Goal: Information Seeking & Learning: Learn about a topic

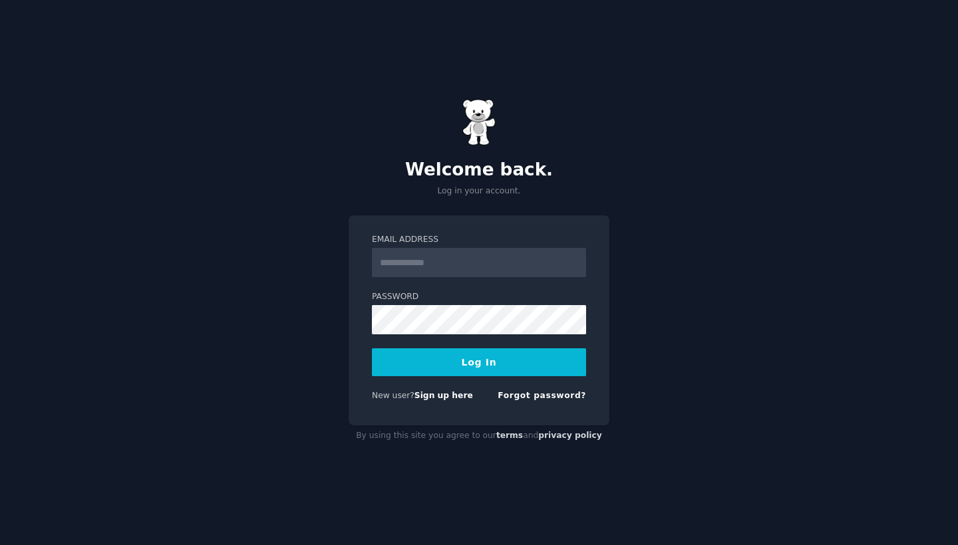
type input "*"
type input "**********"
click at [479, 362] on button "Log In" at bounding box center [479, 362] width 214 height 28
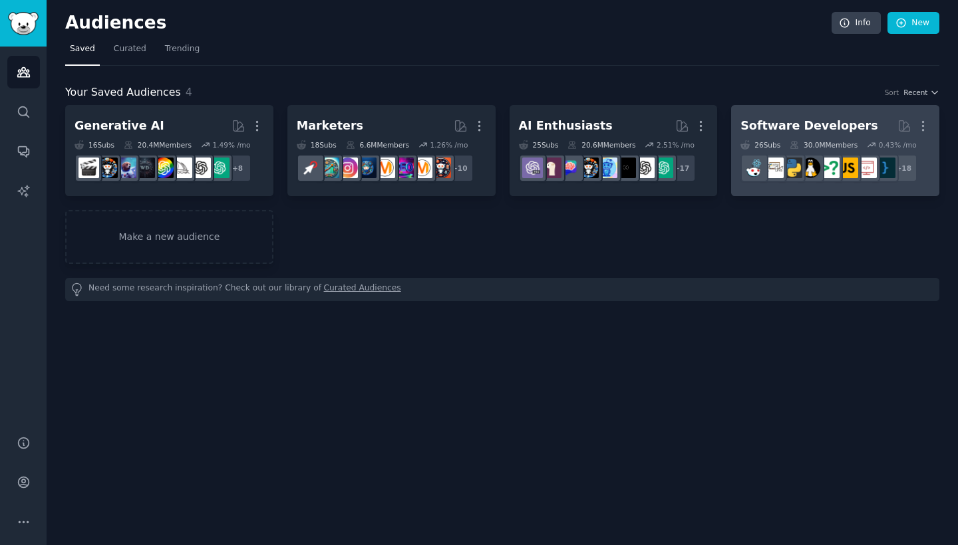
click at [773, 135] on h2 "Software Developers More" at bounding box center [835, 125] width 190 height 23
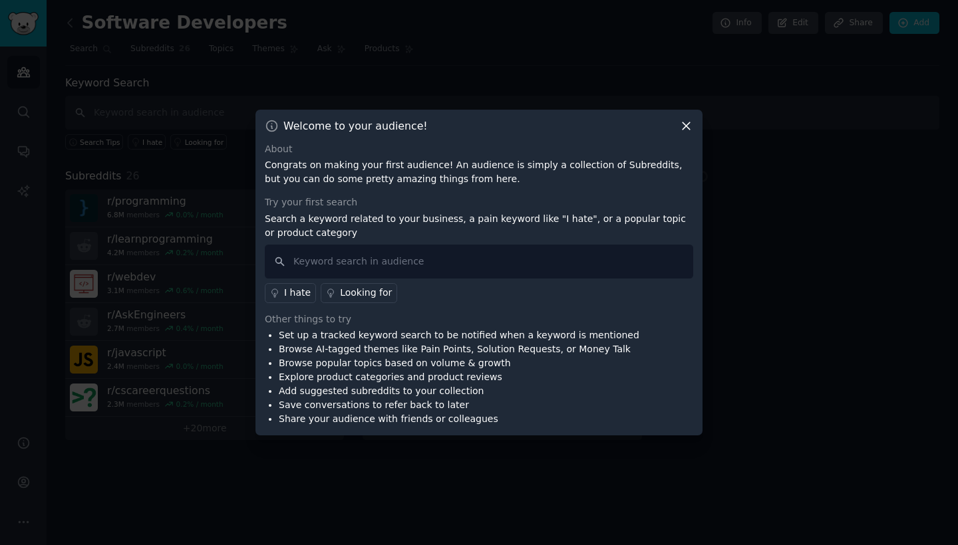
click at [684, 126] on icon at bounding box center [686, 126] width 14 height 14
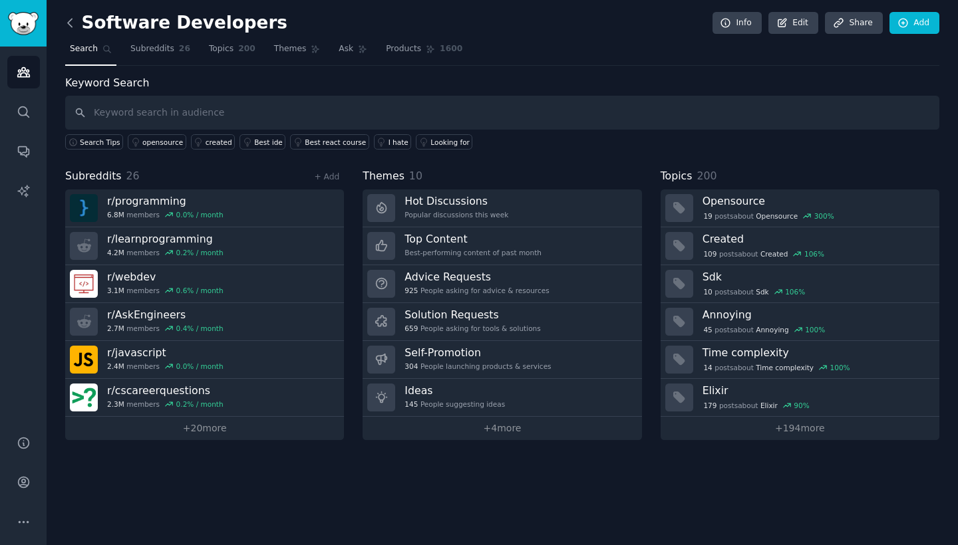
click at [70, 19] on icon at bounding box center [70, 23] width 14 height 14
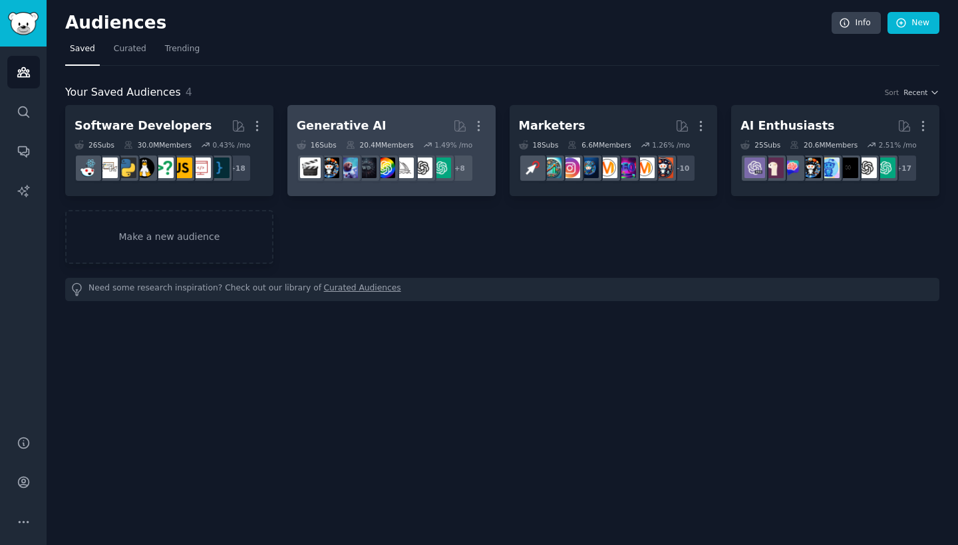
click at [333, 131] on div "Generative AI" at bounding box center [342, 126] width 90 height 17
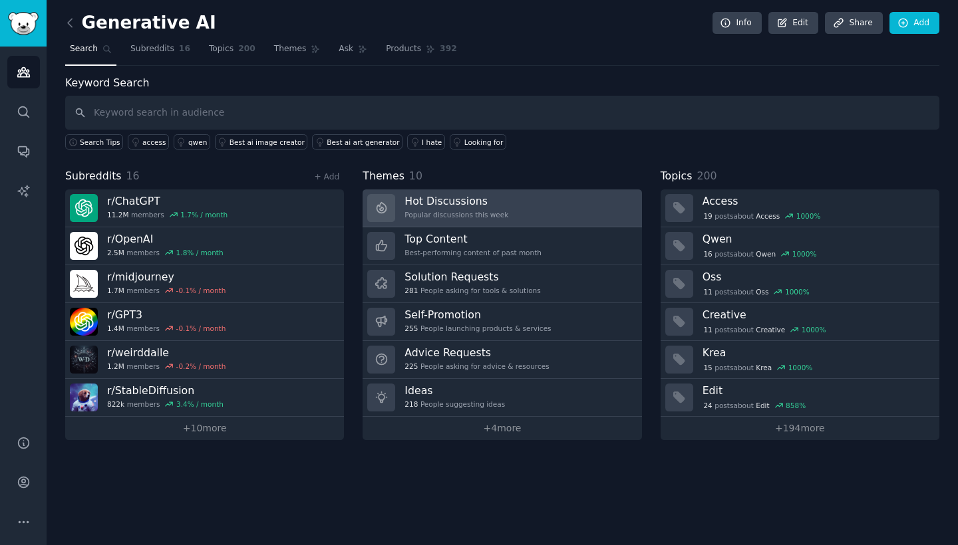
click at [462, 202] on h3 "Hot Discussions" at bounding box center [456, 201] width 104 height 14
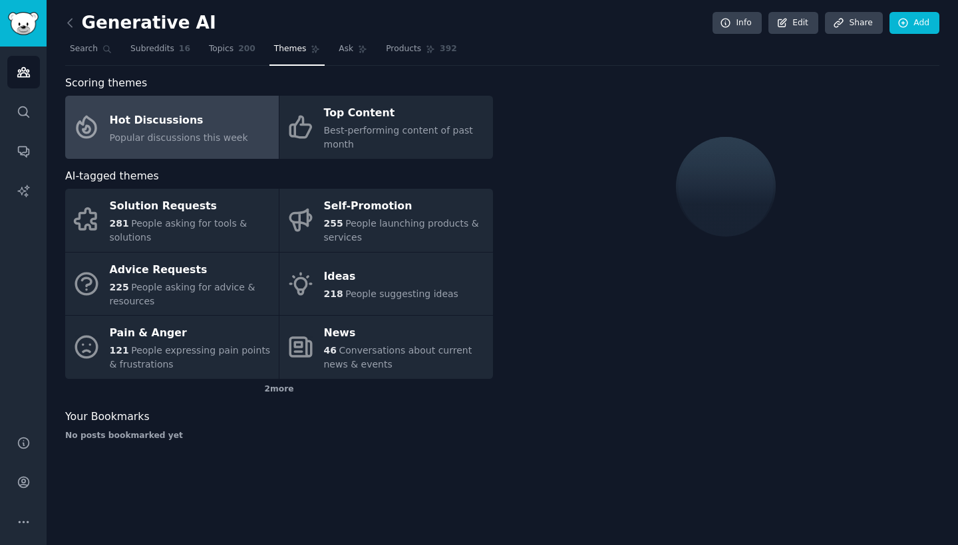
click at [162, 118] on div "Hot Discussions" at bounding box center [179, 120] width 138 height 21
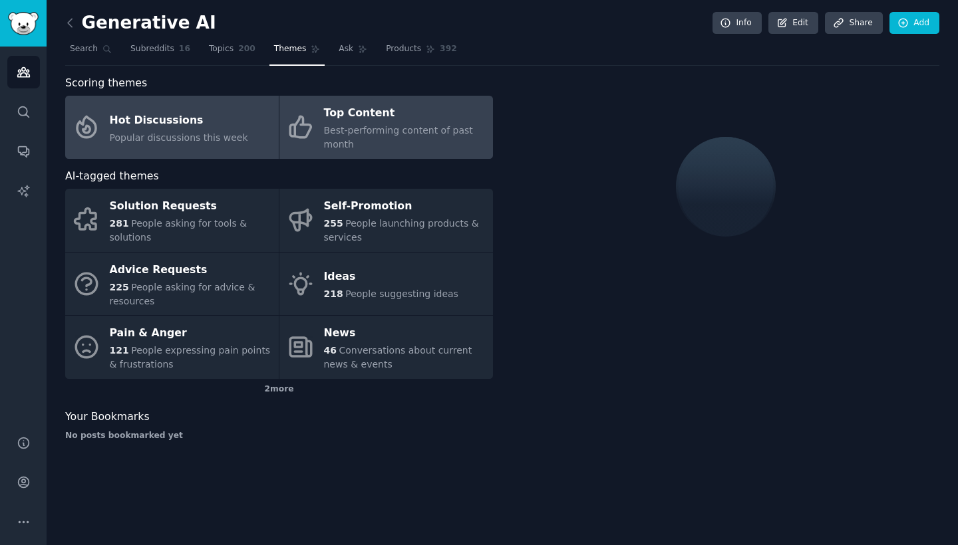
click at [394, 112] on div "Top Content" at bounding box center [405, 113] width 162 height 21
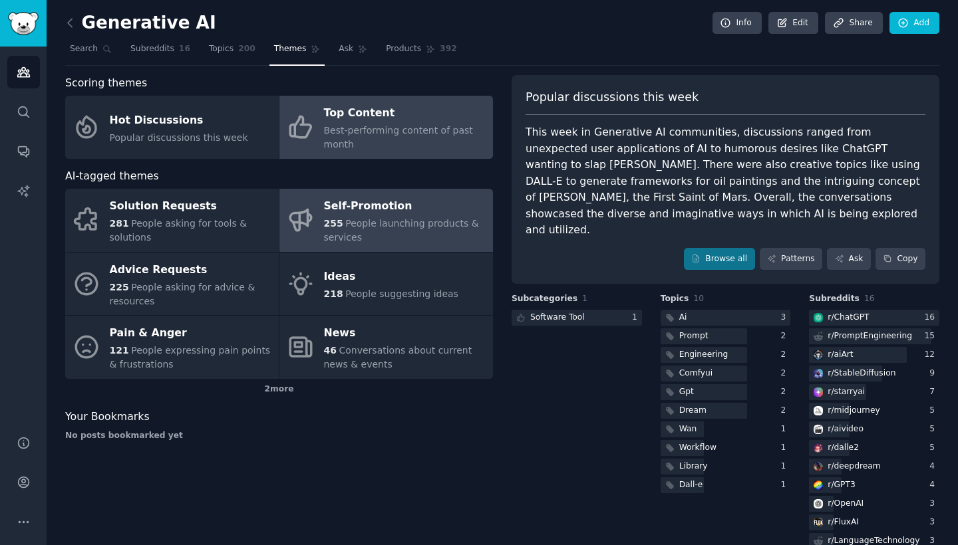
click at [366, 205] on div "Self-Promotion" at bounding box center [405, 206] width 162 height 21
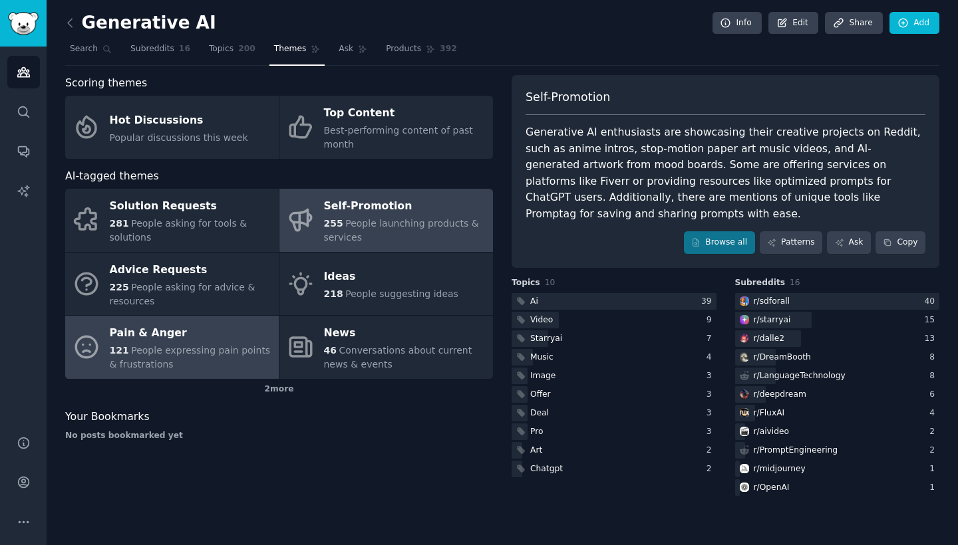
click at [190, 345] on span "People expressing pain points & frustrations" at bounding box center [190, 357] width 161 height 25
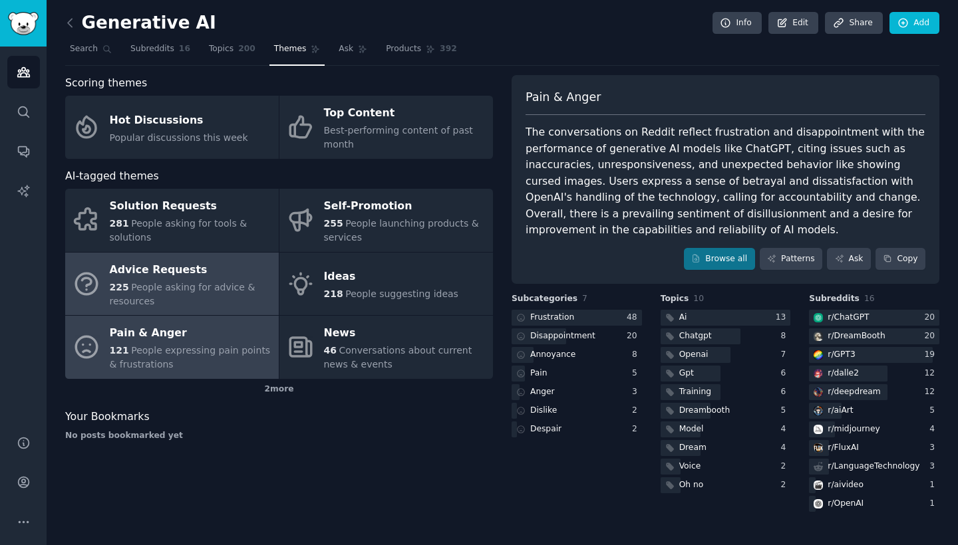
click at [160, 290] on span "People asking for advice & resources" at bounding box center [183, 294] width 146 height 25
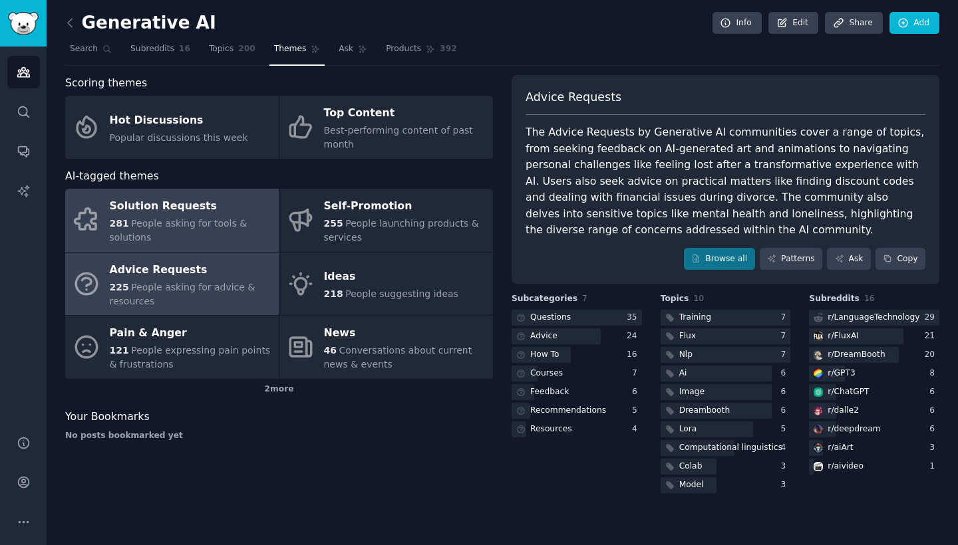
click at [196, 196] on div "Solution Requests" at bounding box center [191, 206] width 162 height 21
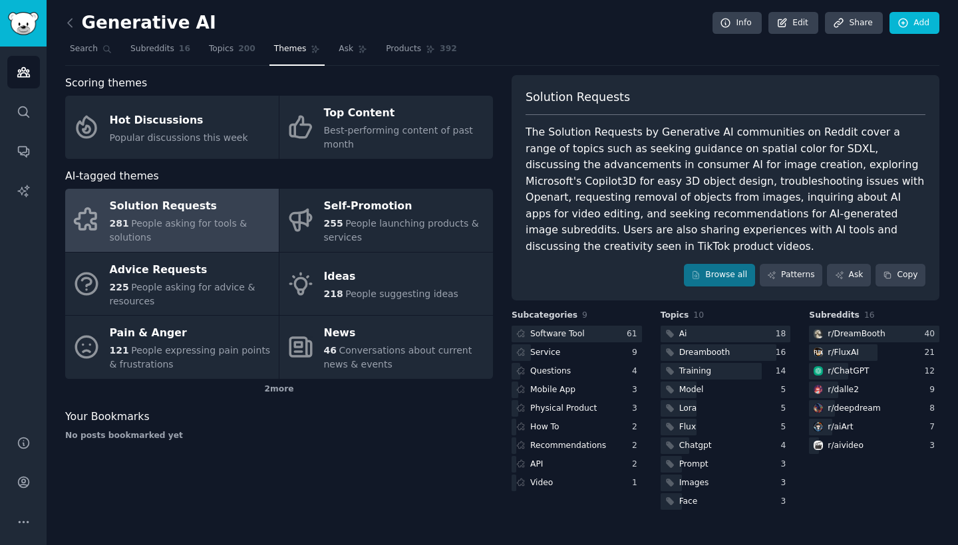
click at [69, 33] on link at bounding box center [73, 23] width 17 height 21
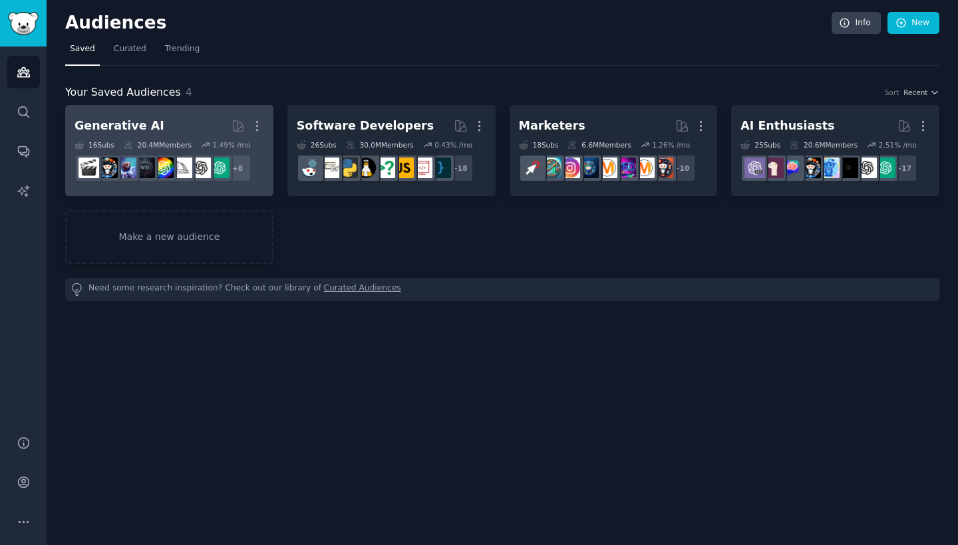
click at [154, 135] on h2 "Generative AI More" at bounding box center [169, 125] width 190 height 23
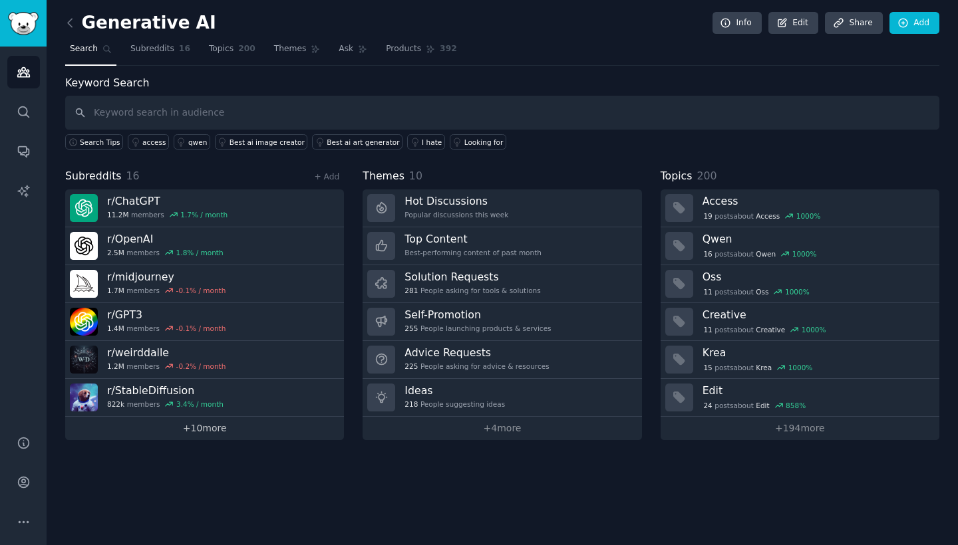
click at [180, 422] on link "+ 10 more" at bounding box center [204, 428] width 279 height 23
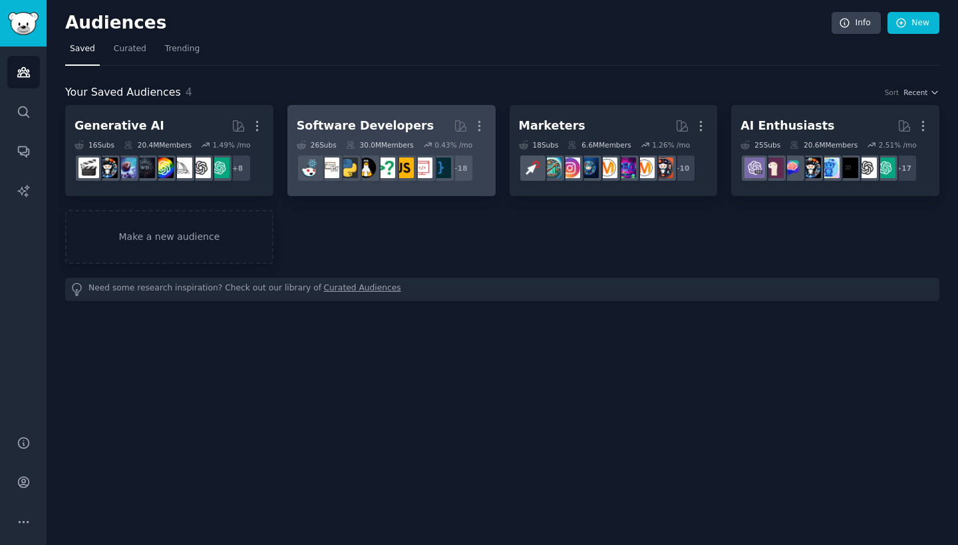
click at [417, 119] on h2 "Software Developers More" at bounding box center [392, 125] width 190 height 23
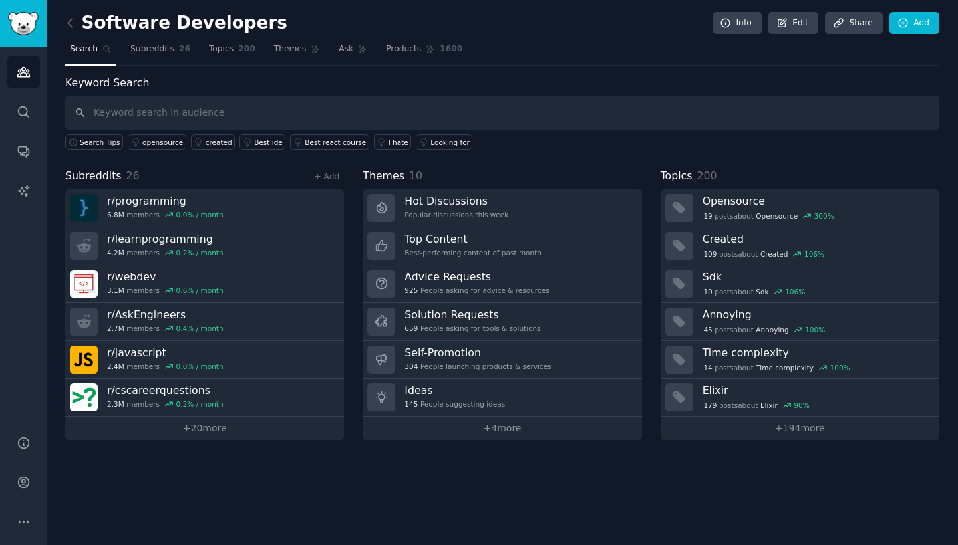
click at [235, 440] on div "Software Developers Info Edit Share Add Search Subreddits 26 Topics 200 Themes …" at bounding box center [502, 272] width 911 height 545
click at [239, 421] on link "+ 20 more" at bounding box center [204, 428] width 279 height 23
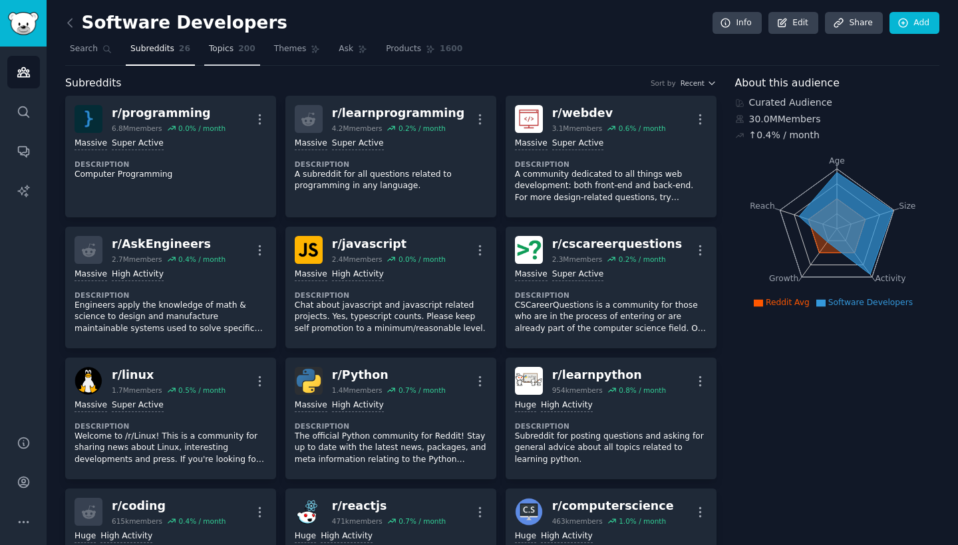
click at [233, 51] on link "Topics 200" at bounding box center [232, 52] width 56 height 27
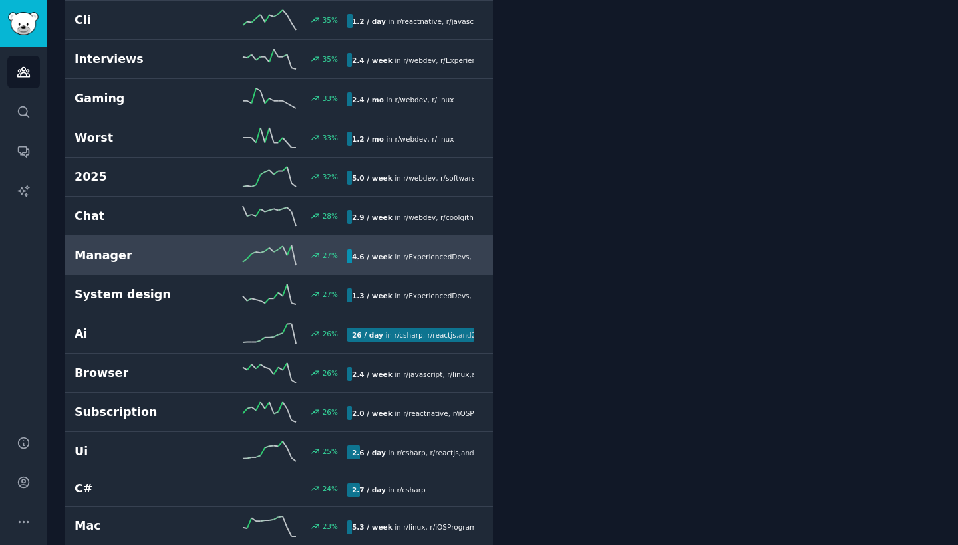
scroll to position [843, 0]
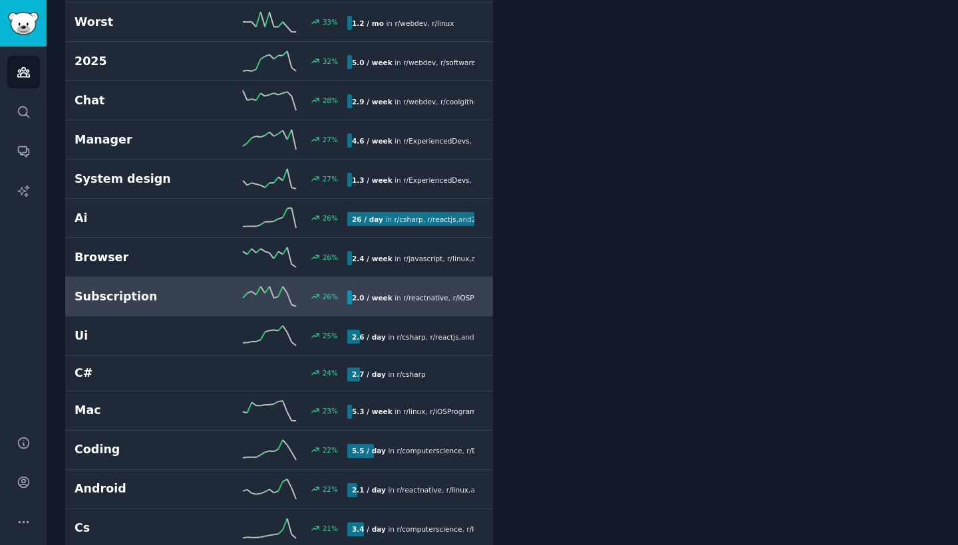
click at [183, 292] on h2 "Subscription" at bounding box center [142, 297] width 136 height 17
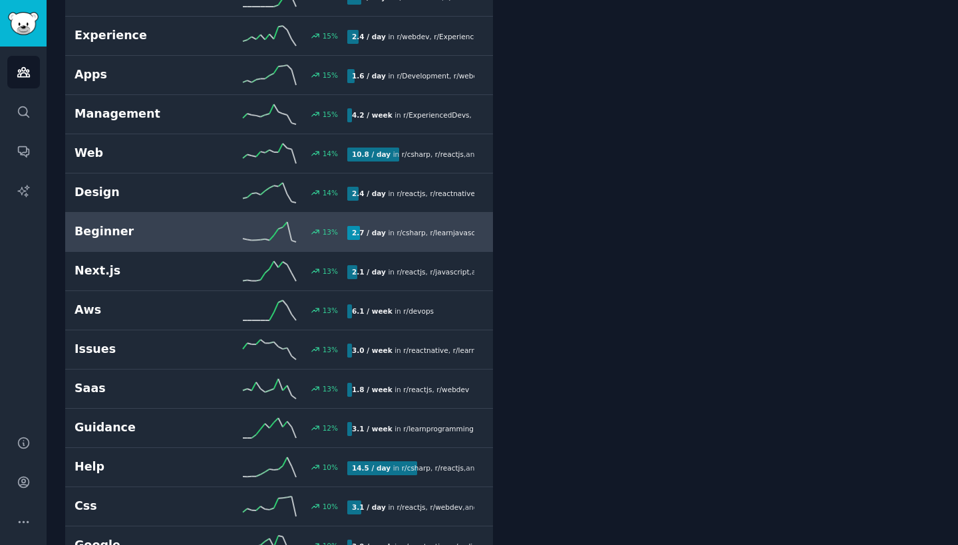
scroll to position [1766, 0]
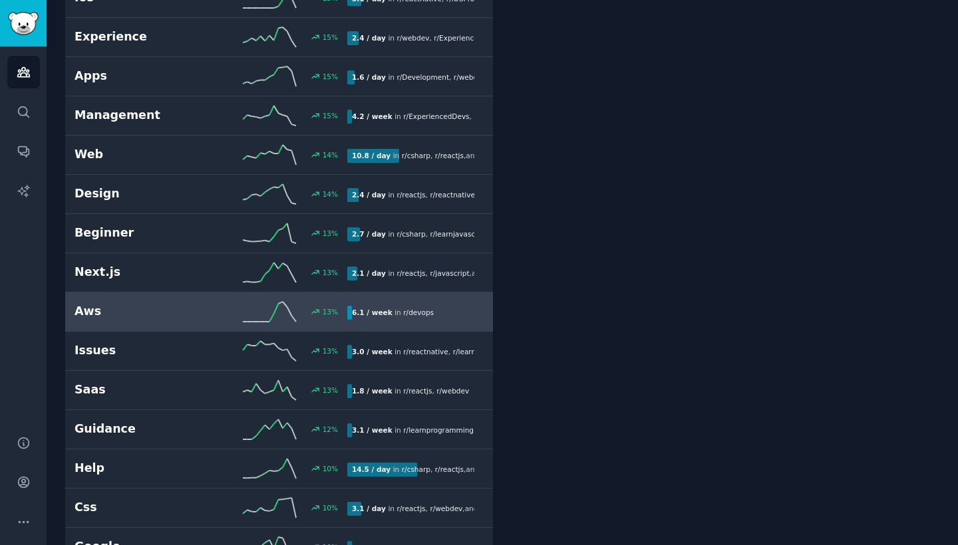
click at [153, 321] on div "Aws 13 % 6.1 / week in r/ devops" at bounding box center [278, 312] width 409 height 20
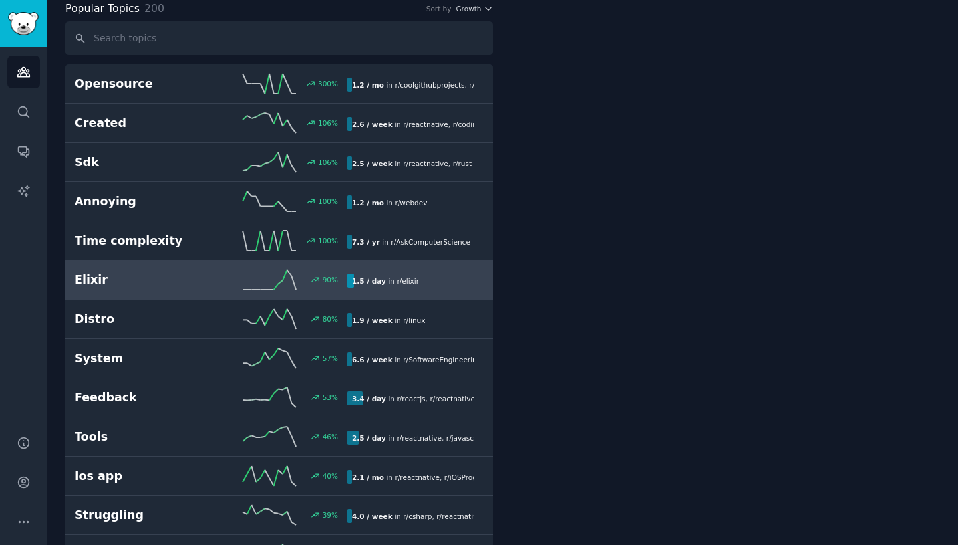
scroll to position [74, 0]
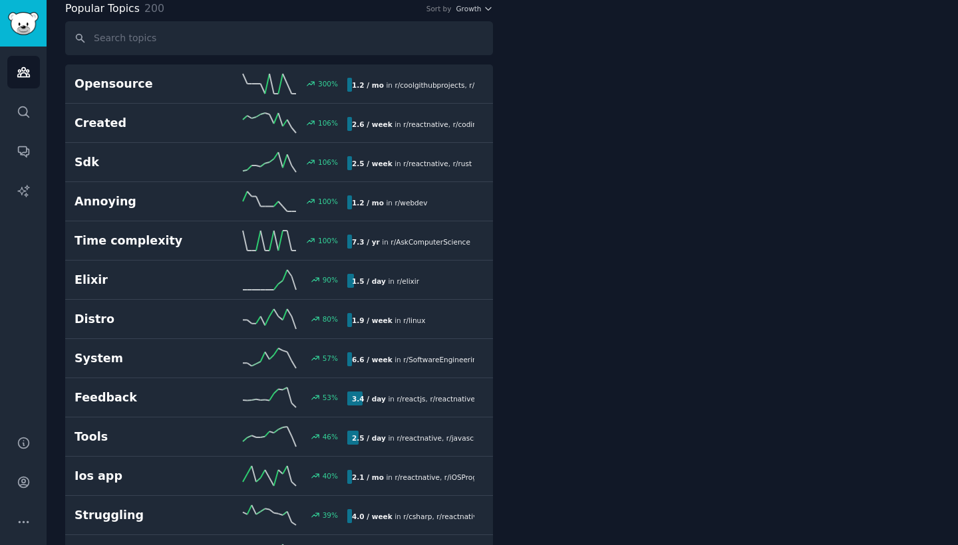
click at [29, 36] on link "Sidebar" at bounding box center [23, 23] width 47 height 47
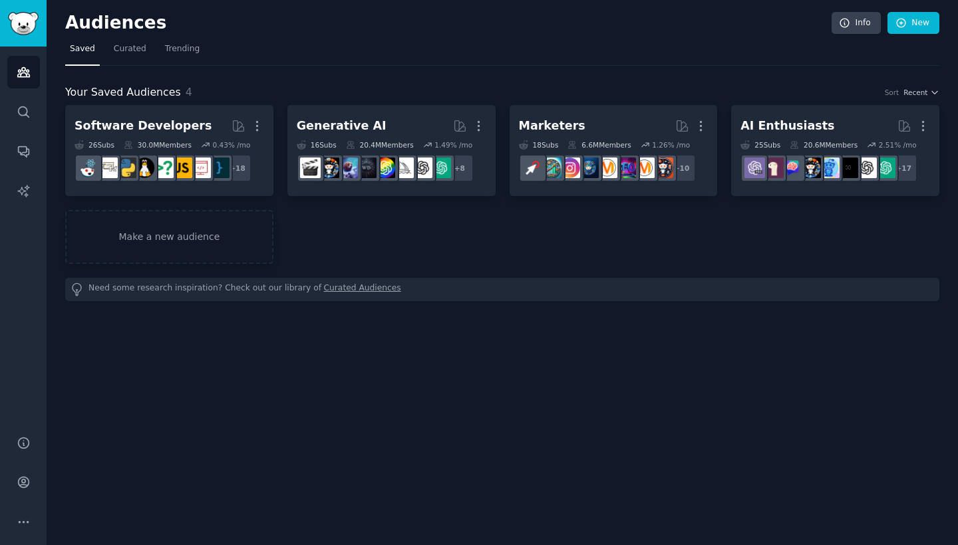
click at [30, 19] on img "Sidebar" at bounding box center [23, 23] width 31 height 23
click at [124, 51] on span "Curated" at bounding box center [130, 49] width 33 height 12
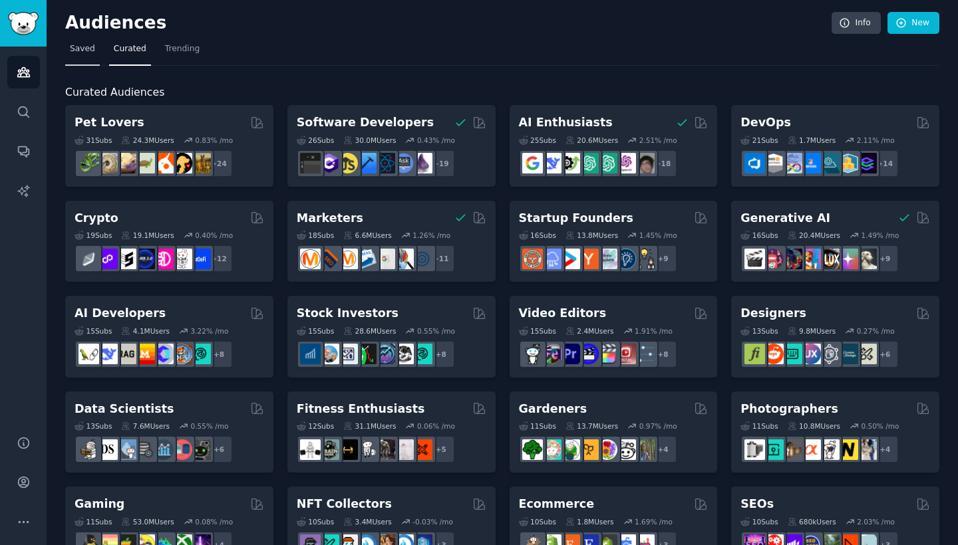
click at [93, 54] on span "Saved" at bounding box center [82, 49] width 25 height 12
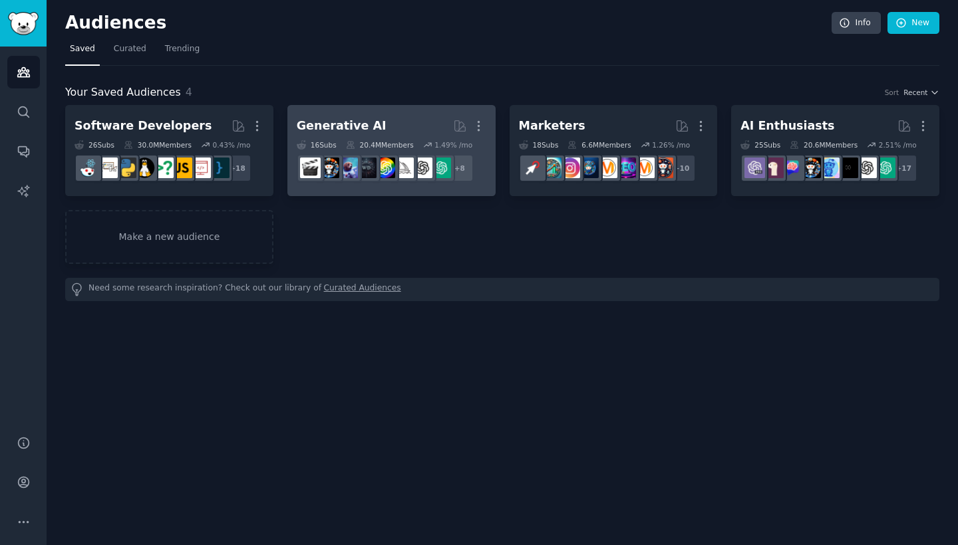
click at [345, 121] on div "Generative AI" at bounding box center [342, 126] width 90 height 17
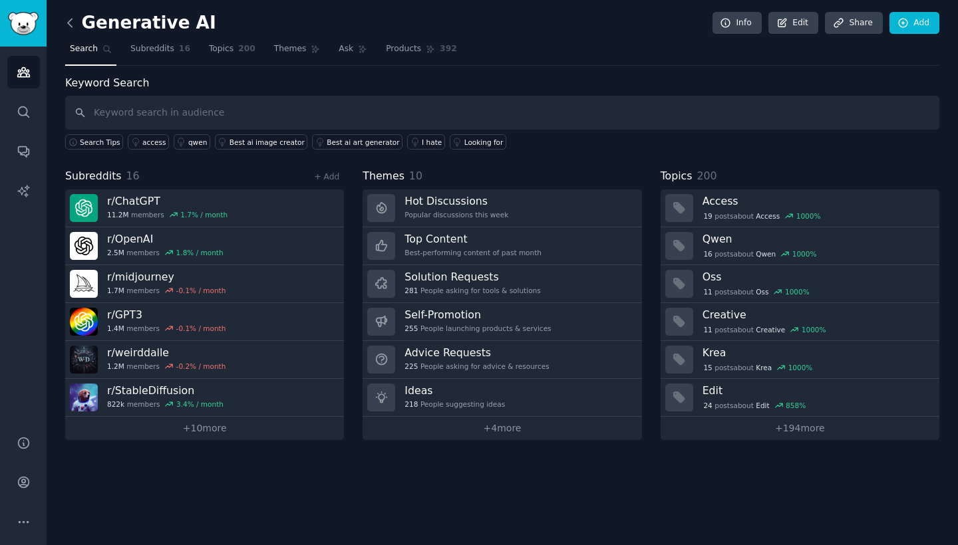
click at [69, 22] on icon at bounding box center [70, 23] width 4 height 8
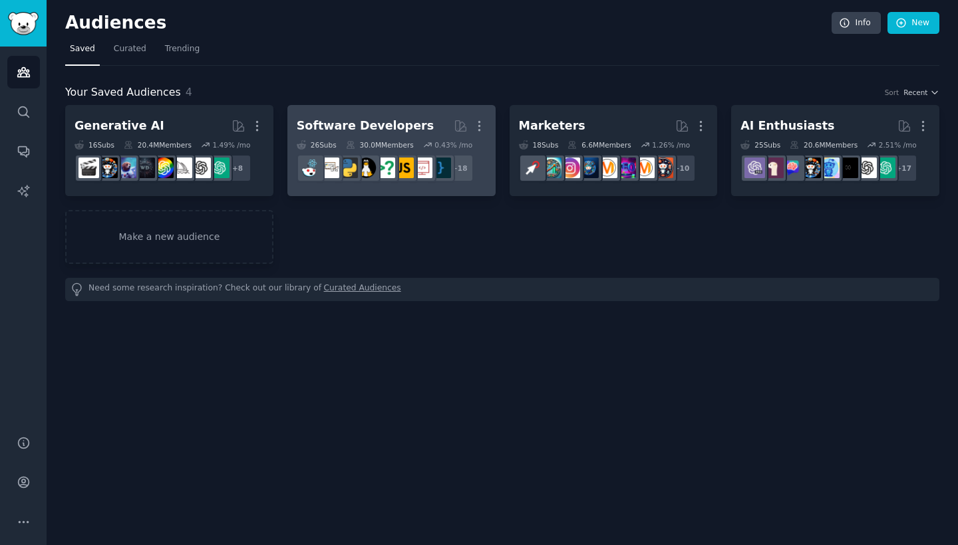
click at [372, 128] on div "Software Developers" at bounding box center [365, 126] width 137 height 17
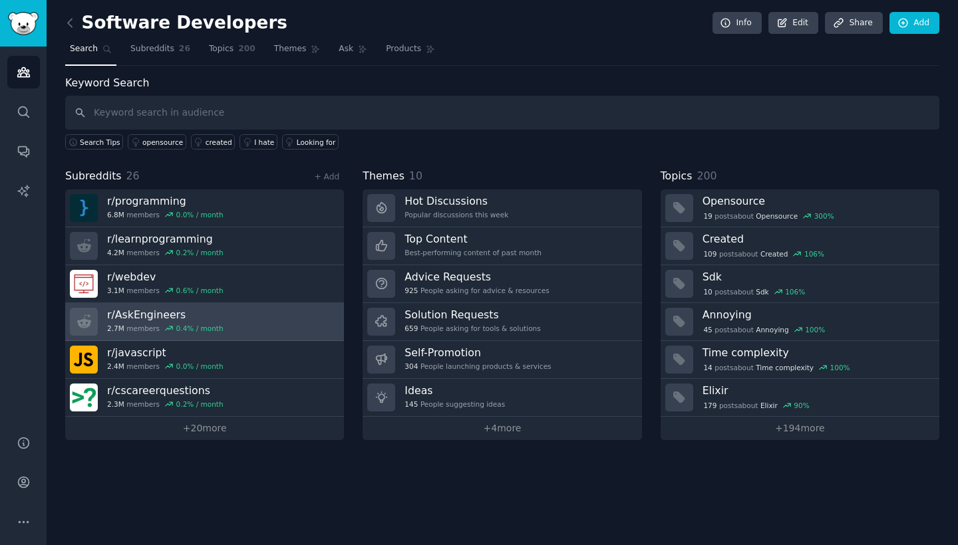
click at [237, 315] on link "r/ AskEngineers 2.7M members 0.4 % / month" at bounding box center [204, 322] width 279 height 38
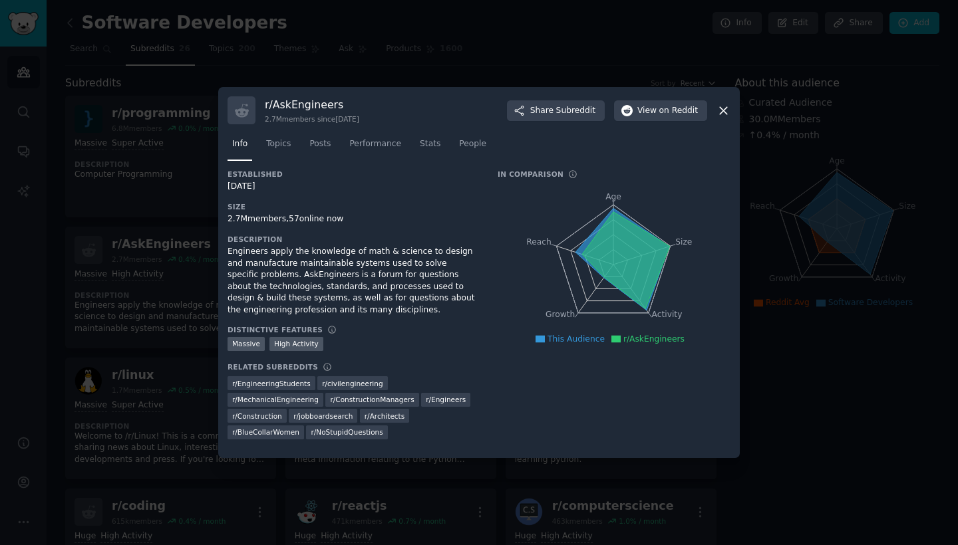
drag, startPoint x: 265, startPoint y: 102, endPoint x: 432, endPoint y: 94, distance: 167.8
click at [432, 94] on div "r/ AskEngineers 2.7M members since 03/27/2011 Share Subreddit View on Reddit In…" at bounding box center [478, 272] width 521 height 371
click at [297, 100] on h3 "r/ AskEngineers" at bounding box center [312, 105] width 94 height 14
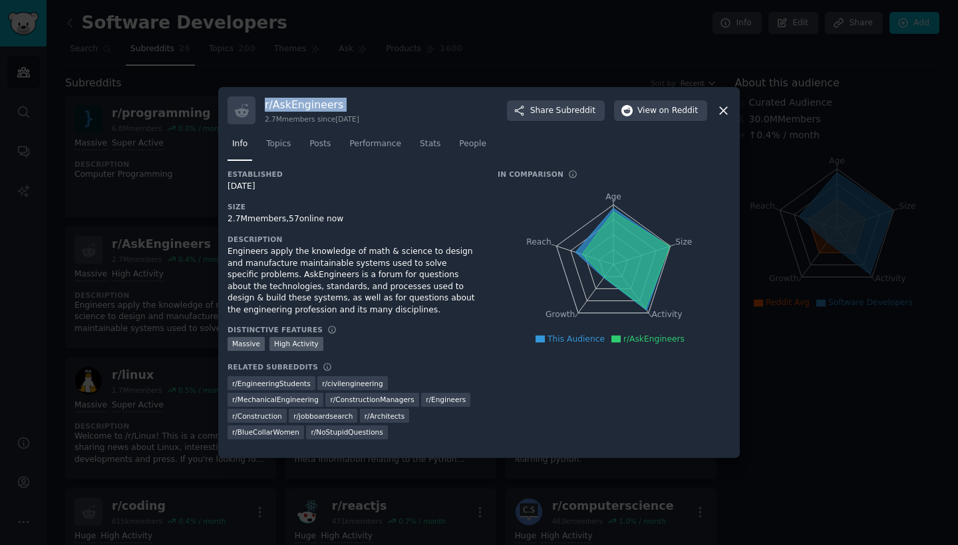
copy h3 "r/ AskEngineers"
click at [728, 98] on div "r/ AskEngineers 2.7M members since 03/27/2011 Share Subreddit View on Reddit" at bounding box center [478, 110] width 503 height 28
click at [726, 110] on icon at bounding box center [723, 111] width 14 height 14
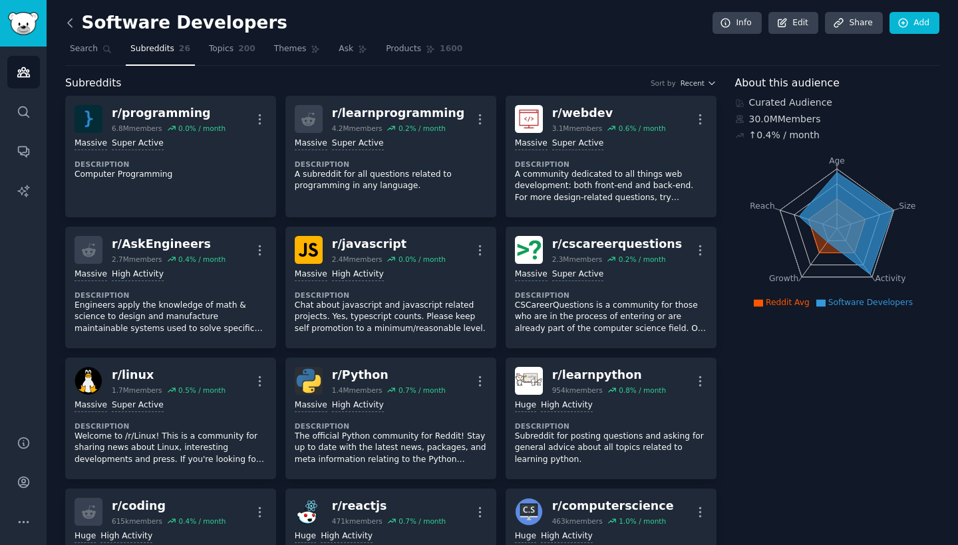
click at [71, 21] on icon at bounding box center [70, 23] width 14 height 14
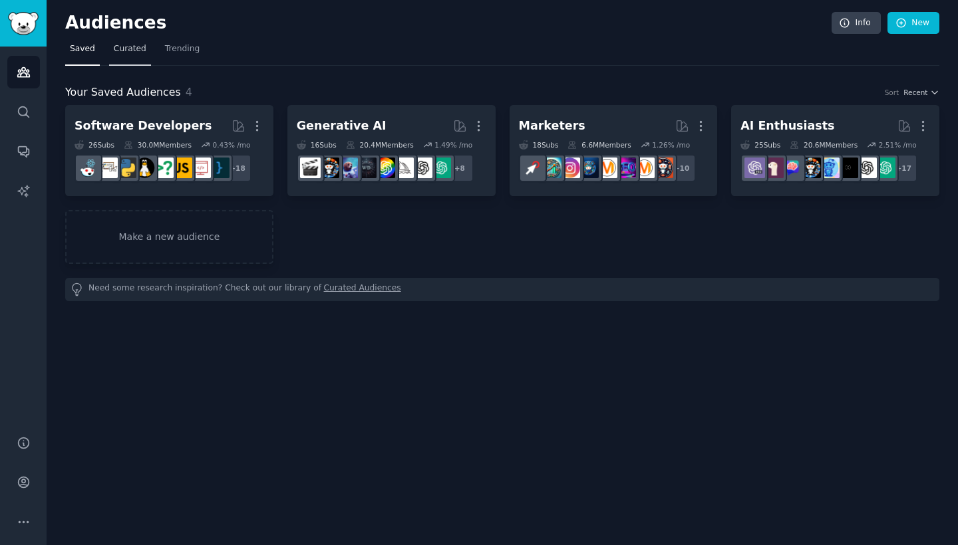
click at [123, 53] on span "Curated" at bounding box center [130, 49] width 33 height 12
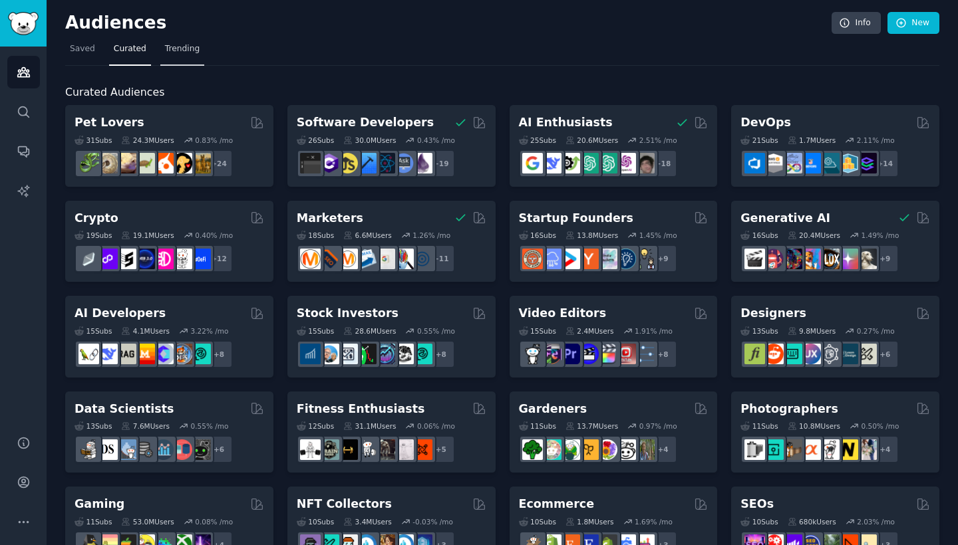
click at [188, 45] on span "Trending" at bounding box center [182, 49] width 35 height 12
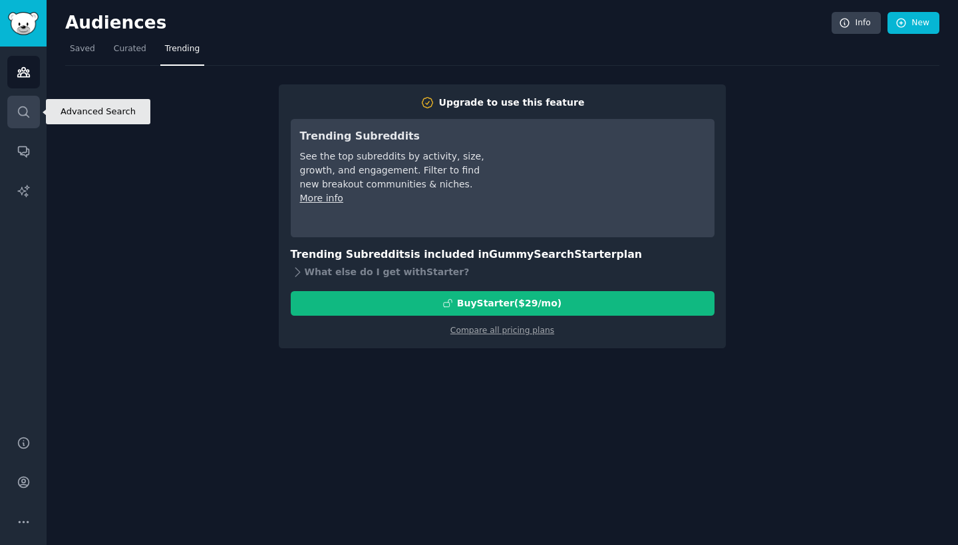
click at [19, 120] on link "Search" at bounding box center [23, 112] width 33 height 33
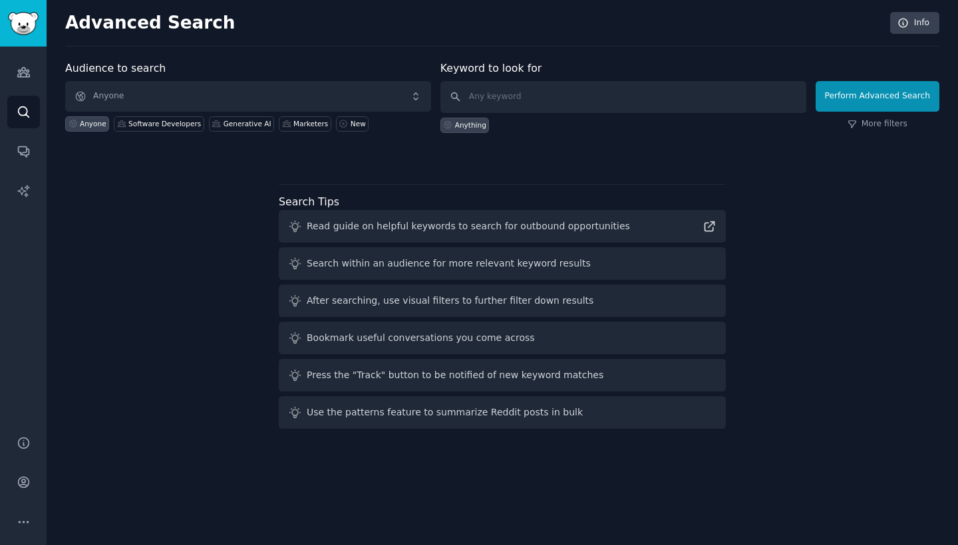
click at [183, 93] on span "Anyone" at bounding box center [248, 96] width 366 height 31
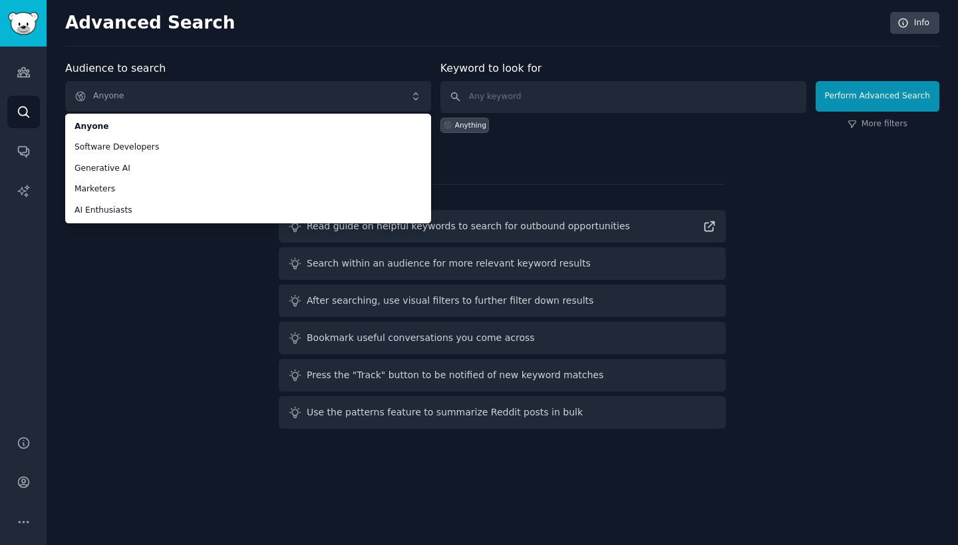
click at [196, 390] on div "Audience to search Anyone Anyone Software Developers Generative AI Marketers AI…" at bounding box center [502, 248] width 874 height 374
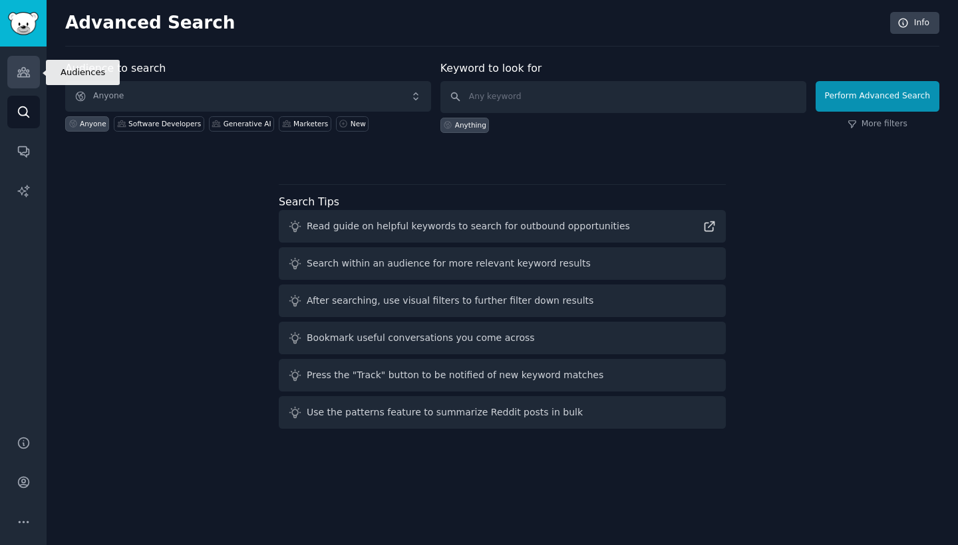
click at [24, 74] on icon "Sidebar" at bounding box center [24, 72] width 14 height 14
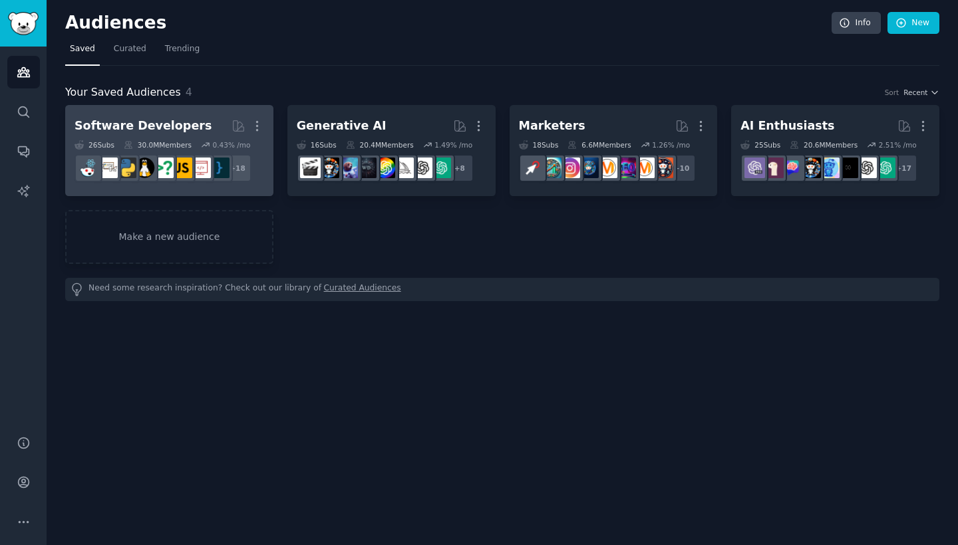
click at [204, 118] on h2 "Software Developers More" at bounding box center [169, 125] width 190 height 23
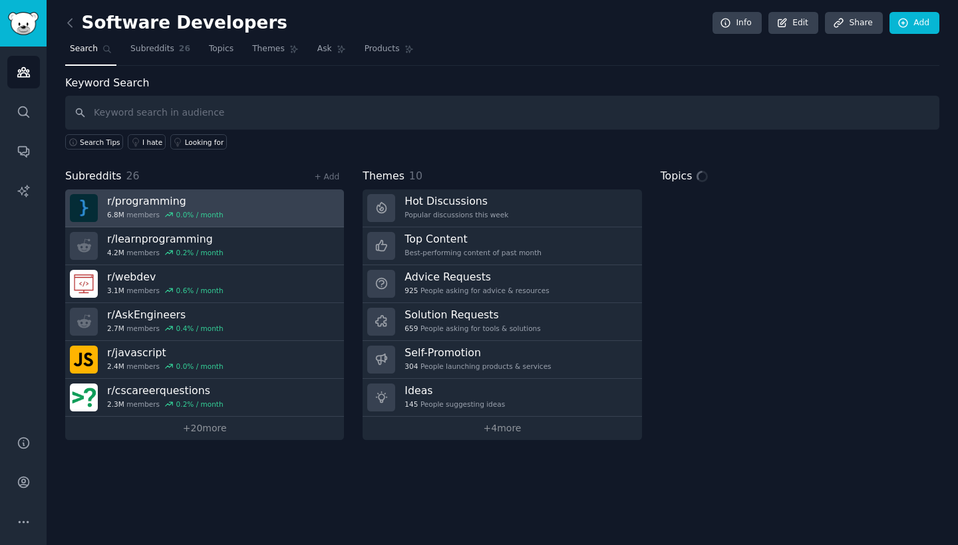
click at [279, 213] on link "r/ programming 6.8M members 0.0 % / month" at bounding box center [204, 209] width 279 height 38
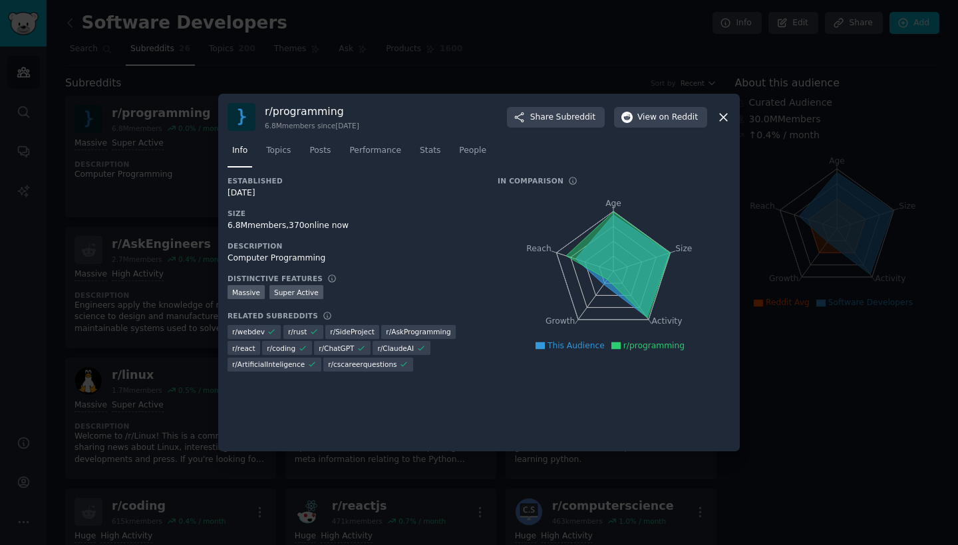
click at [523, 201] on icon "Age Size Activity Growth Reach" at bounding box center [612, 272] width 231 height 168
click at [605, 273] on icon at bounding box center [618, 265] width 104 height 106
click at [723, 111] on icon at bounding box center [723, 117] width 14 height 14
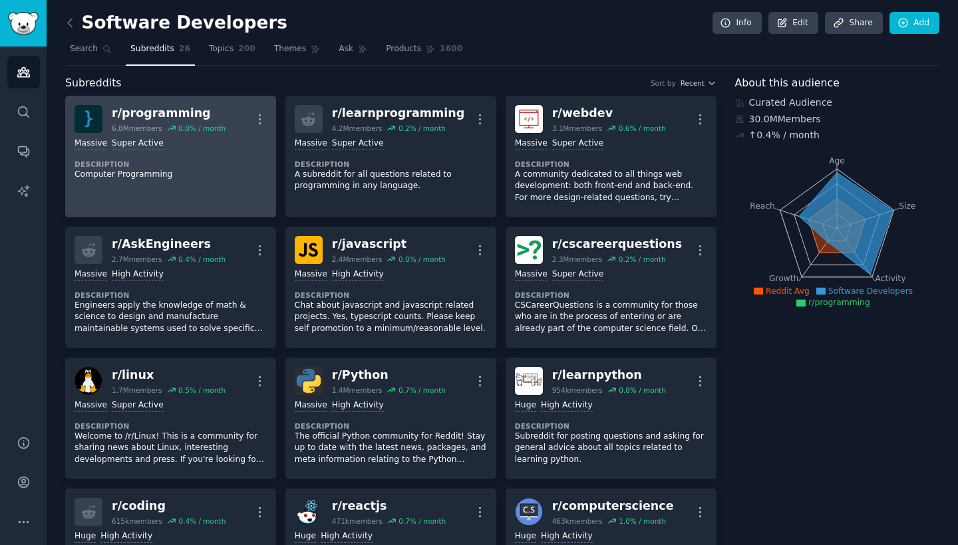
click at [183, 189] on link "r/ programming 6.8M members 0.0 % / month More Massive Super Active Description…" at bounding box center [170, 157] width 211 height 122
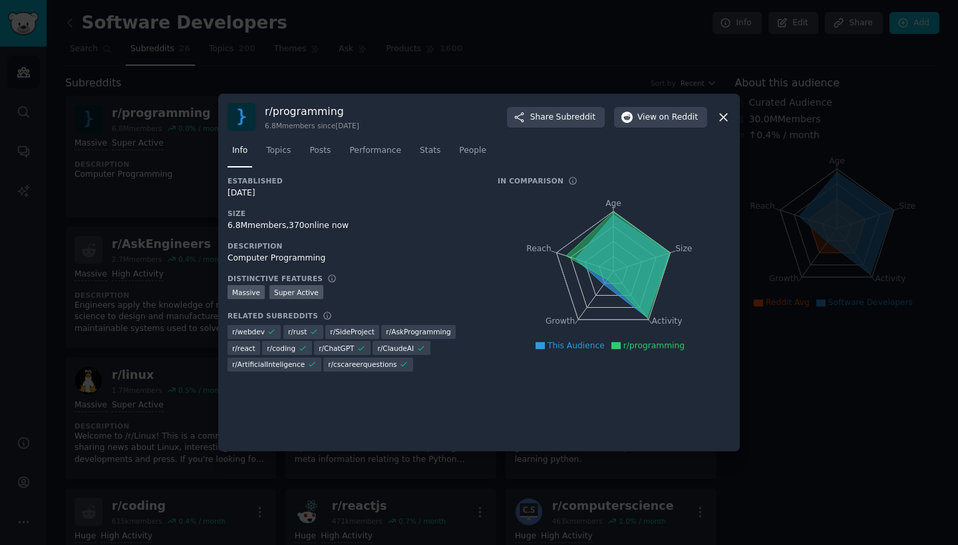
click at [281, 117] on h3 "r/ programming" at bounding box center [312, 111] width 94 height 14
click at [722, 120] on icon at bounding box center [723, 117] width 14 height 14
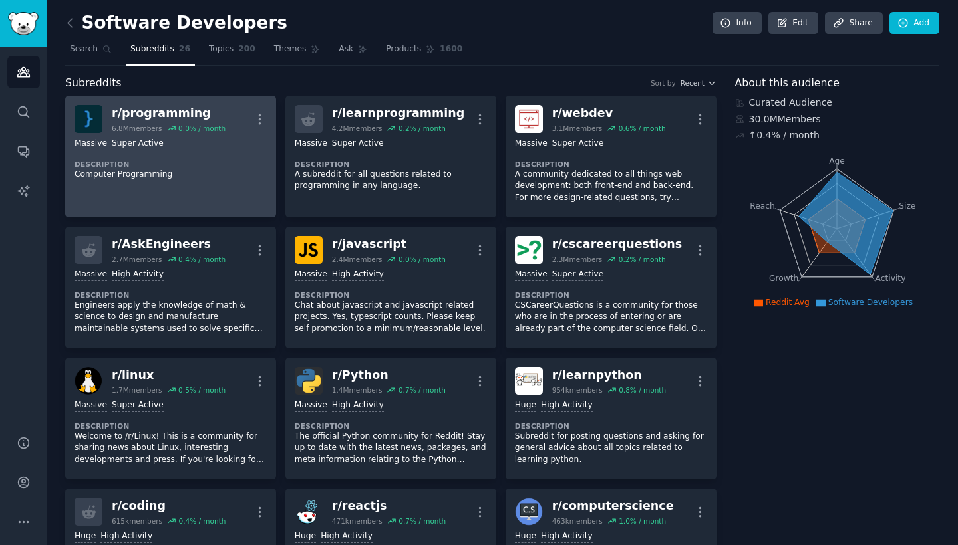
click at [122, 111] on div "r/ programming" at bounding box center [169, 113] width 114 height 17
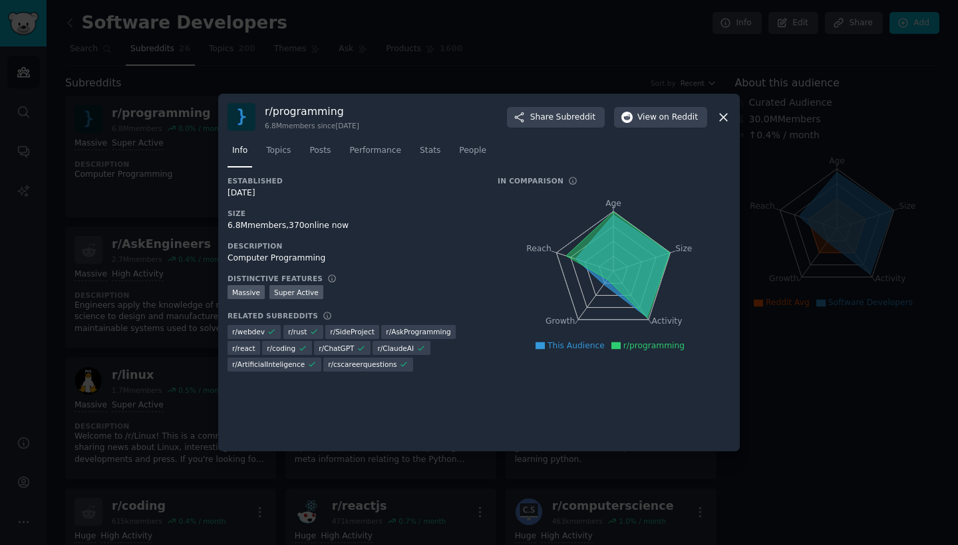
click at [630, 319] on icon "Age Size Activity Growth Reach" at bounding box center [612, 272] width 231 height 168
click at [630, 342] on span "r/programming" at bounding box center [653, 345] width 61 height 9
click at [284, 147] on span "Topics" at bounding box center [278, 151] width 25 height 12
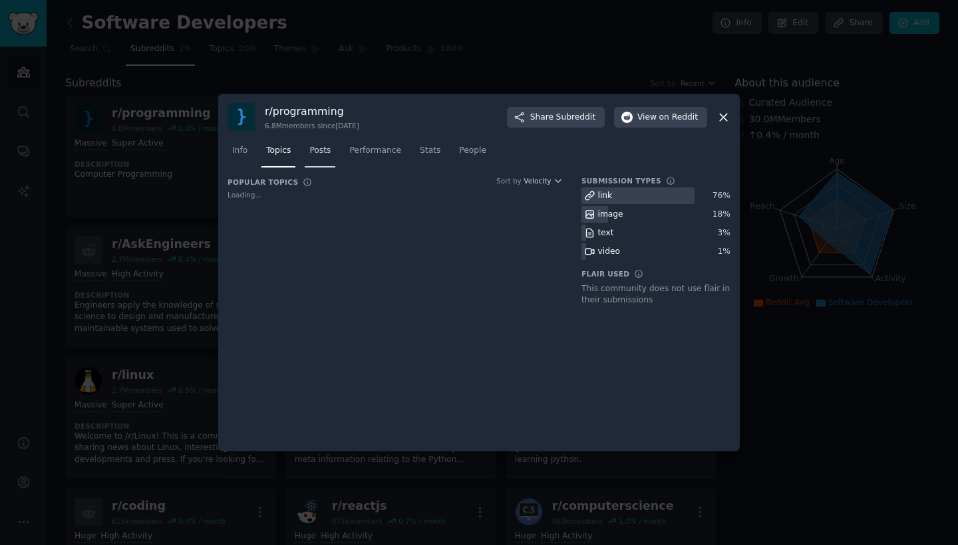
click at [335, 150] on link "Posts" at bounding box center [320, 153] width 31 height 27
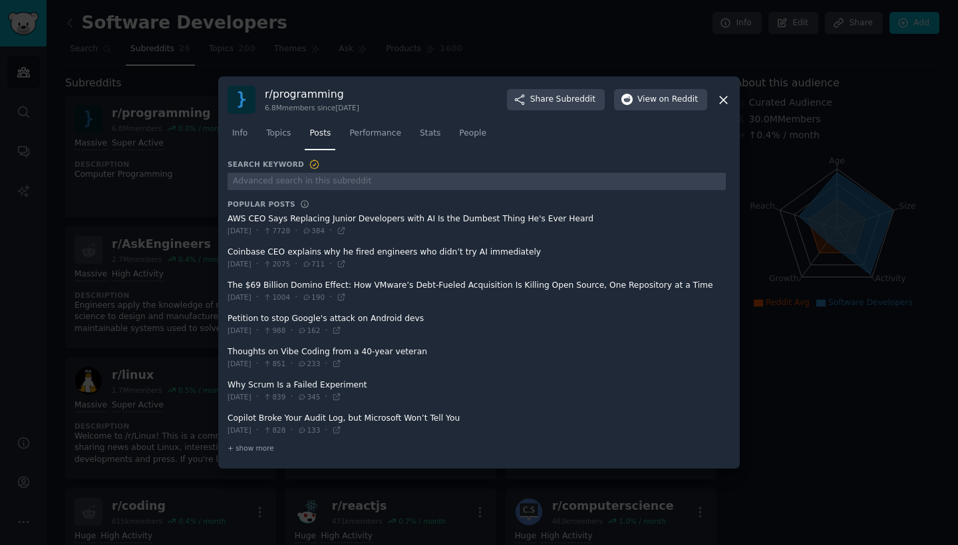
click at [299, 69] on div at bounding box center [479, 272] width 958 height 545
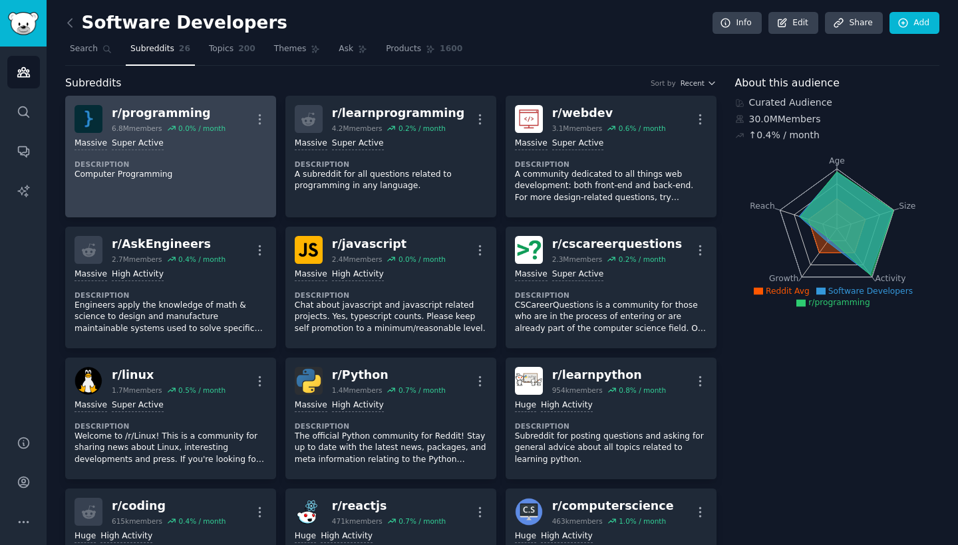
click at [187, 118] on div "r/ programming" at bounding box center [169, 113] width 114 height 17
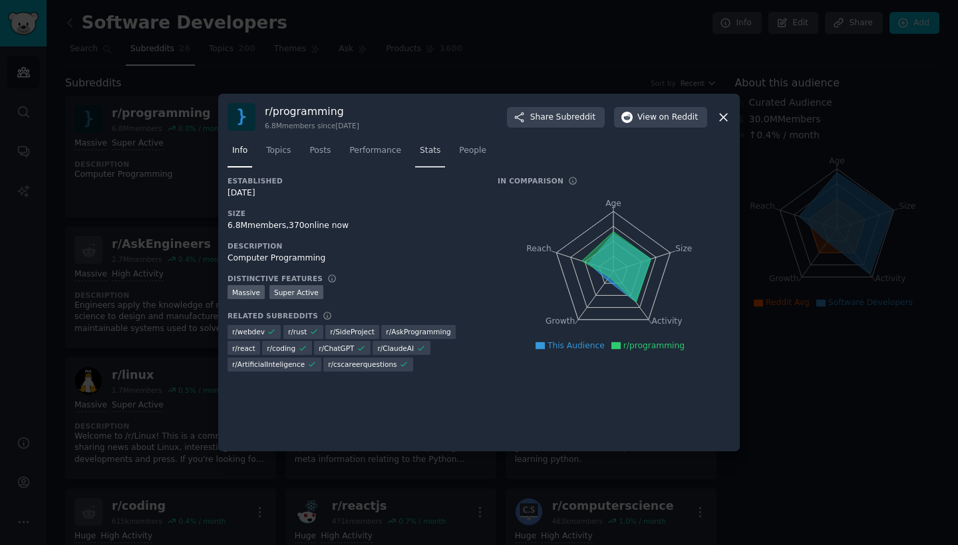
click at [415, 156] on link "Stats" at bounding box center [430, 153] width 30 height 27
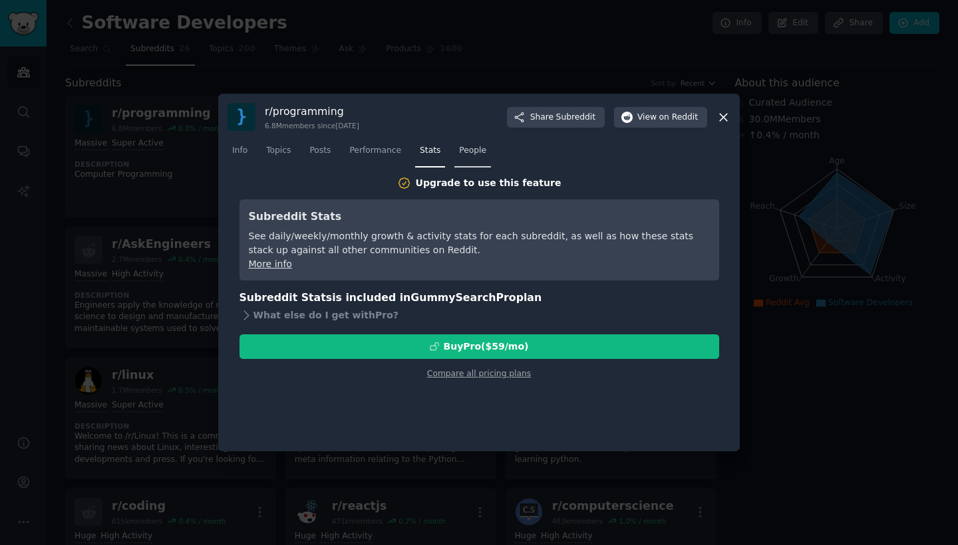
click at [464, 160] on link "People" at bounding box center [472, 153] width 37 height 27
click at [253, 154] on nav "Info Topics Posts Performance Stats People" at bounding box center [478, 153] width 503 height 27
click at [241, 154] on span "Info" at bounding box center [239, 151] width 15 height 12
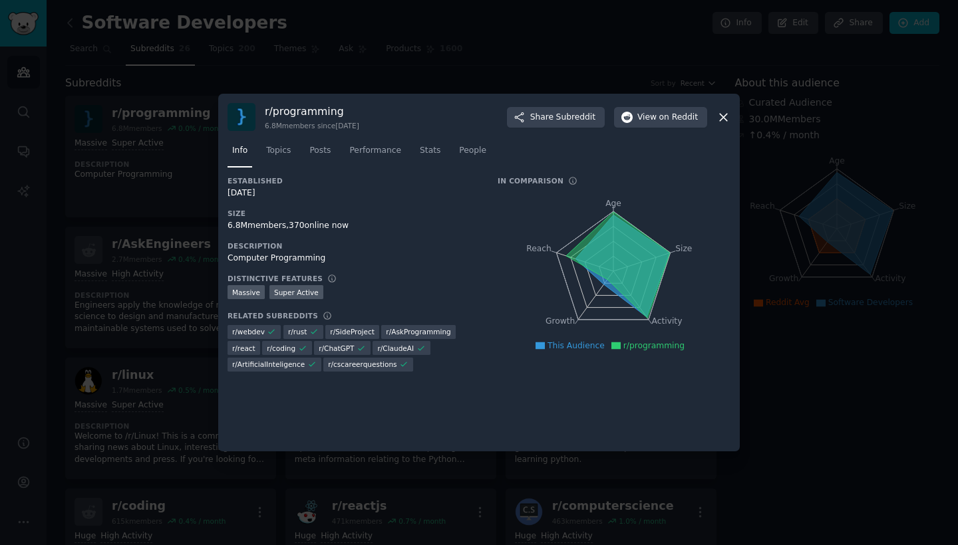
click at [726, 118] on icon at bounding box center [723, 117] width 14 height 14
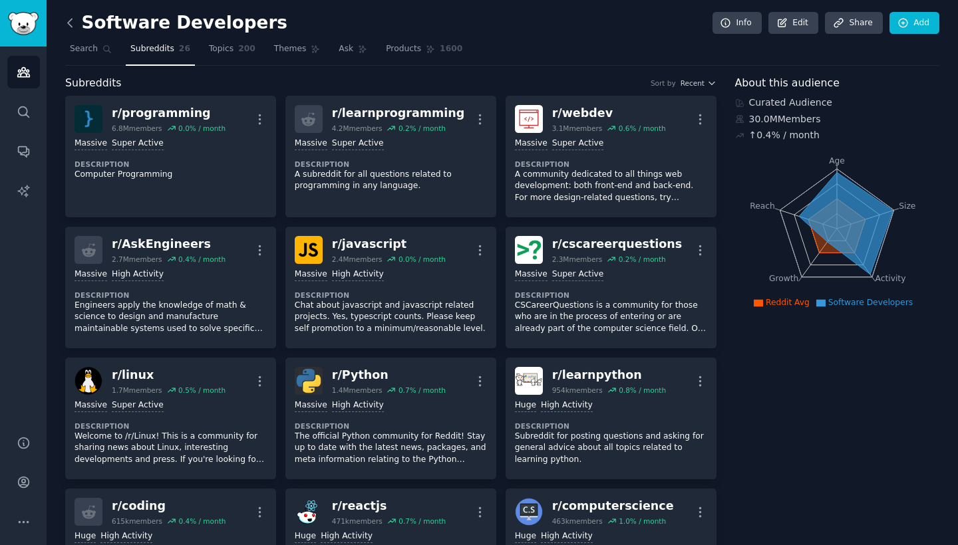
click at [72, 18] on icon at bounding box center [70, 23] width 14 height 14
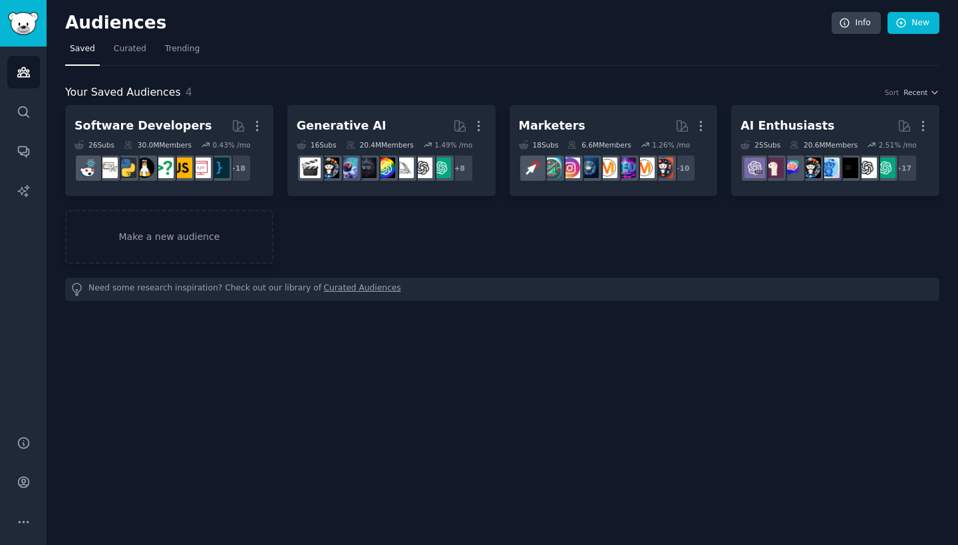
click at [708, 7] on div "Audiences Info New Saved Curated Trending Your Saved Audiences 4 Sort Recent So…" at bounding box center [502, 272] width 911 height 545
